Goal: Obtain resource: Obtain resource

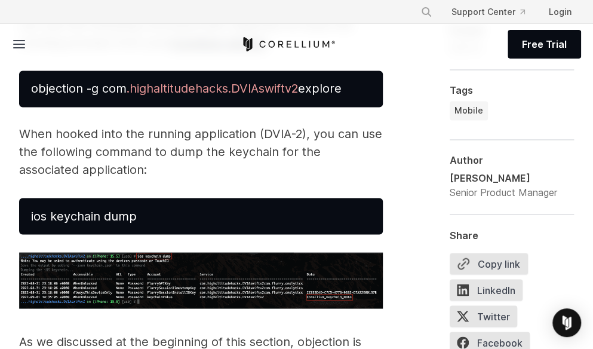
scroll to position [2450, 0]
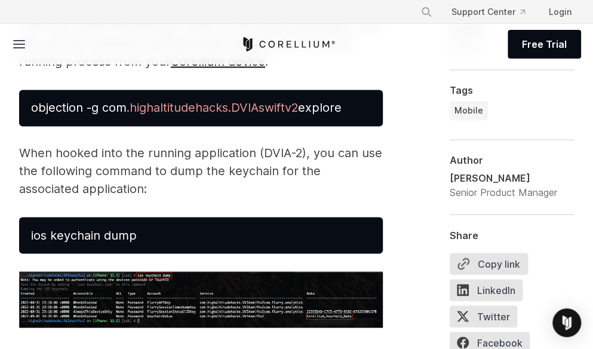
click at [103, 238] on span "ios keychain dump" at bounding box center [84, 235] width 106 height 14
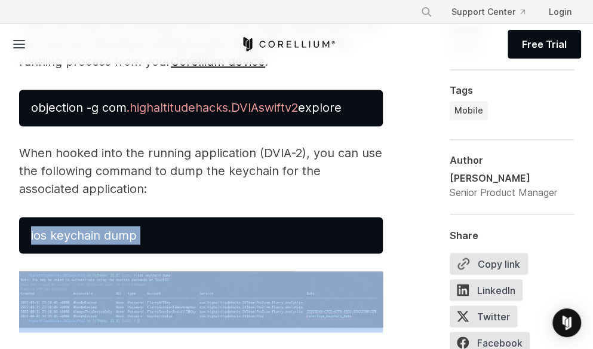
click at [103, 238] on span "ios keychain dump" at bounding box center [84, 235] width 106 height 14
copy span "ios keychain dump"
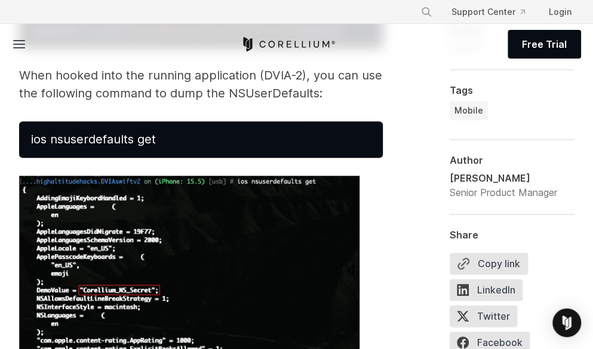
scroll to position [3765, 0]
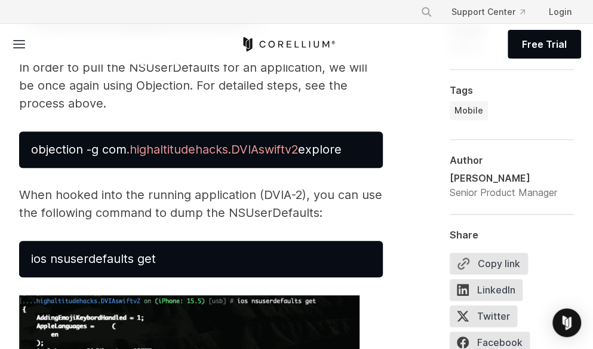
click at [137, 258] on span "ios nsuserdefaults get" at bounding box center [93, 259] width 125 height 14
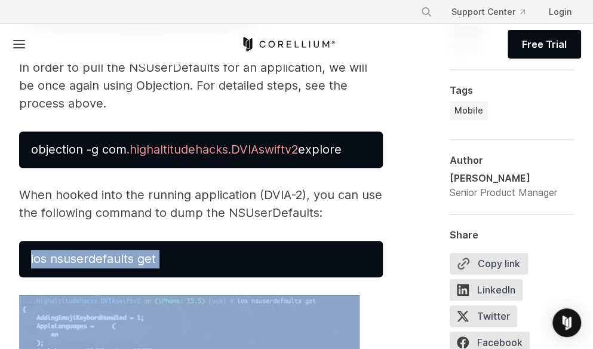
click at [137, 258] on span "ios nsuserdefaults get" at bounding box center [93, 259] width 125 height 14
copy span "ios nsuserdefaults get"
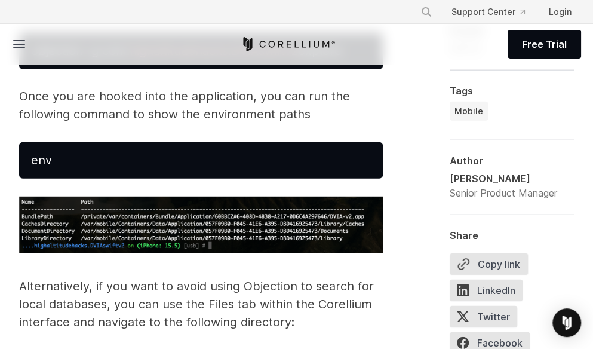
scroll to position [4781, 0]
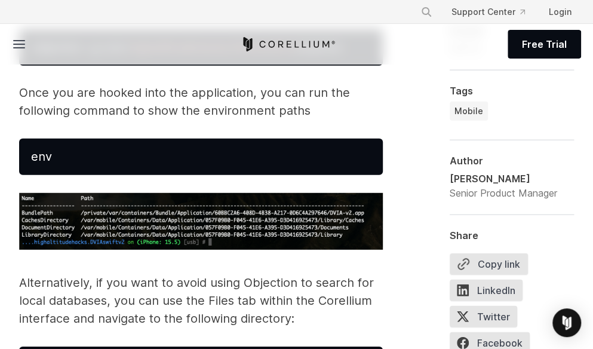
click at [44, 159] on span "env" at bounding box center [41, 156] width 21 height 14
copy span "env"
